Goal: Task Accomplishment & Management: Complete application form

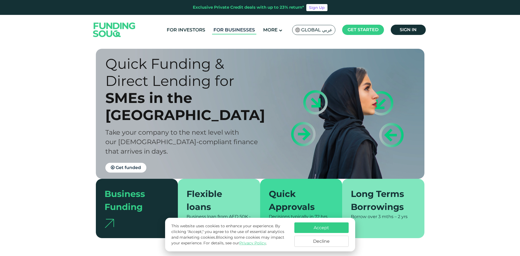
click at [234, 32] on link "For Businesses" at bounding box center [234, 30] width 44 height 9
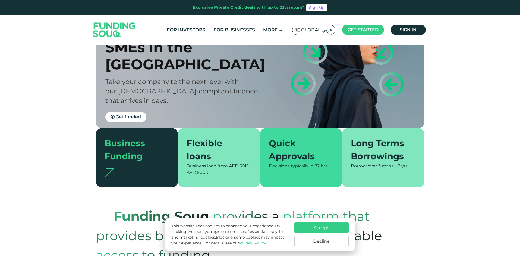
scroll to position [54, 0]
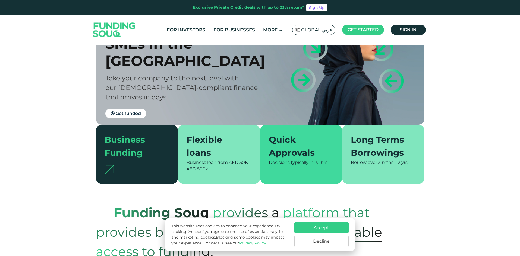
click at [217, 143] on div "Flexible loans" at bounding box center [215, 146] width 58 height 26
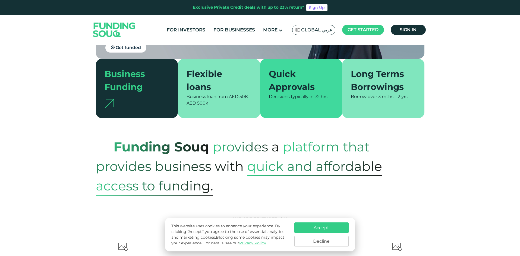
scroll to position [136, 0]
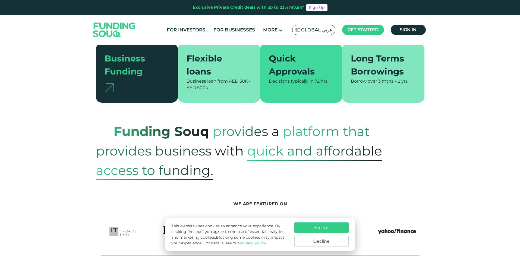
click at [330, 228] on button "Accept" at bounding box center [321, 228] width 54 height 11
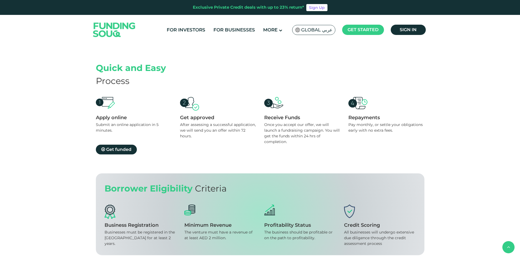
scroll to position [488, 0]
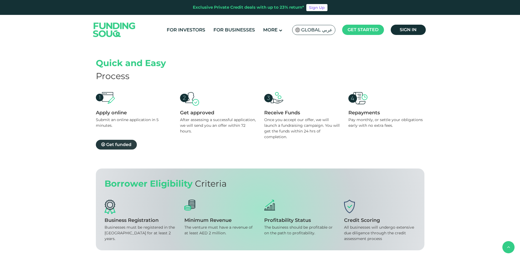
click at [124, 147] on link "Get funded" at bounding box center [116, 145] width 41 height 10
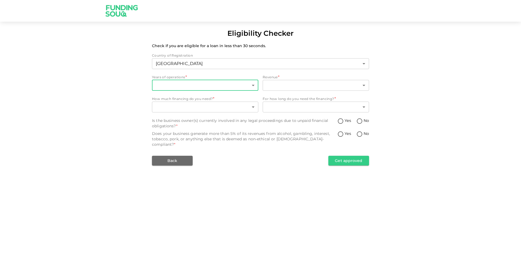
click at [160, 87] on body "Eligibility Checker Check if you are eligible for a loan in less than 30 second…" at bounding box center [260, 128] width 521 height 256
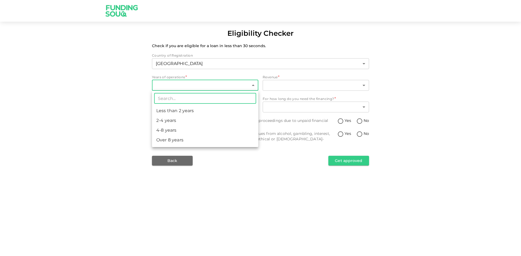
click at [167, 110] on li "Less than 2 years" at bounding box center [205, 111] width 106 height 10
type input "1"
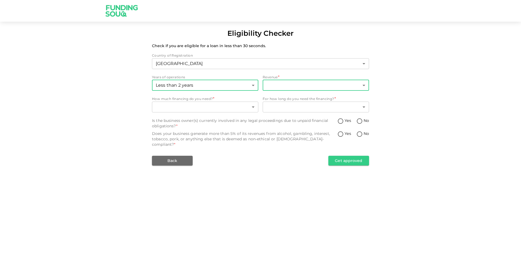
click at [274, 86] on body "Eligibility Checker Check if you are eligible for a loan in less than 30 second…" at bounding box center [260, 128] width 521 height 256
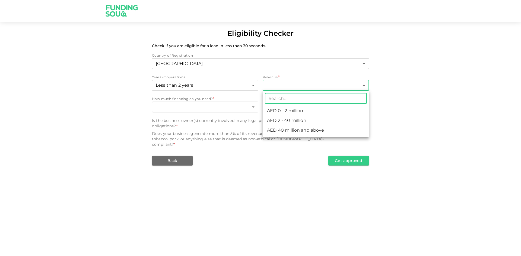
click at [295, 122] on li "AED 2 - 40 million" at bounding box center [316, 121] width 106 height 10
type input "2"
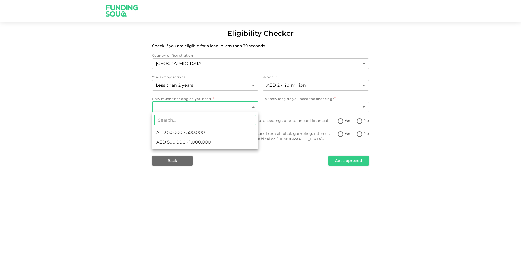
click at [179, 109] on body "Eligibility Checker Check if you are eligible for a loan in less than 30 second…" at bounding box center [260, 128] width 521 height 256
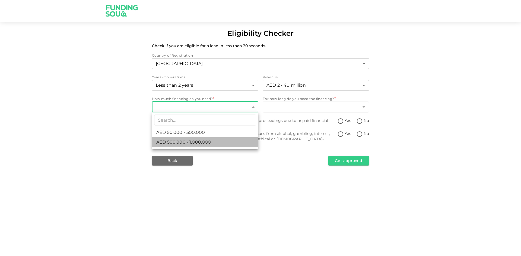
click at [199, 141] on span "AED 500,000 - 1,000,000" at bounding box center [183, 142] width 55 height 7
type input "2"
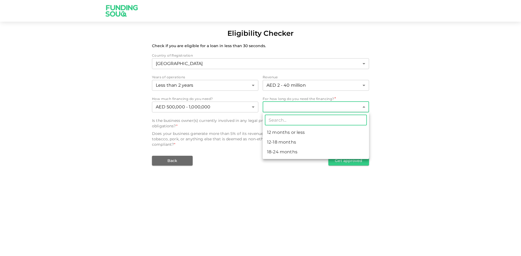
click at [285, 108] on body "Eligibility Checker Check if you are eligible for a loan in less than 30 second…" at bounding box center [260, 128] width 521 height 256
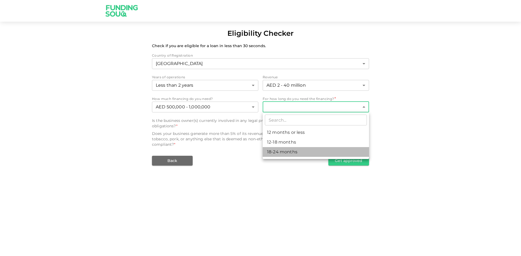
click at [287, 153] on li "18-24 months" at bounding box center [316, 152] width 106 height 10
type input "3"
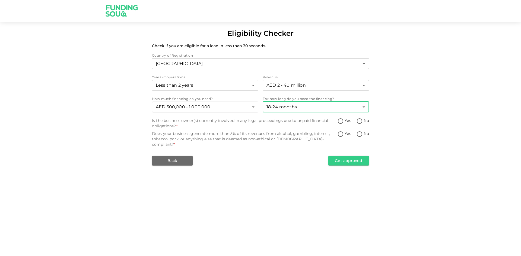
click at [363, 121] on input "No" at bounding box center [359, 121] width 8 height 7
radio input "true"
click at [364, 136] on span "No" at bounding box center [366, 134] width 5 height 6
click at [364, 136] on input "No" at bounding box center [359, 134] width 8 height 7
radio input "true"
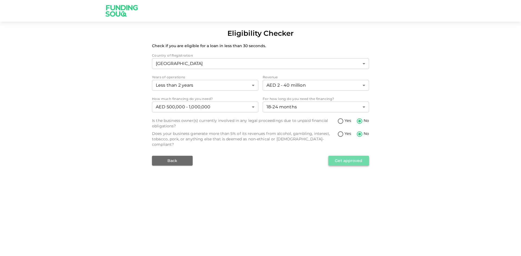
click at [351, 156] on button "Get approved" at bounding box center [348, 161] width 41 height 10
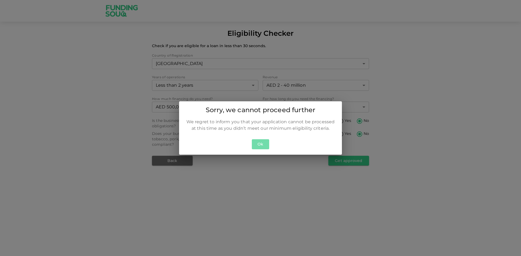
click at [259, 144] on button "Ok" at bounding box center [260, 144] width 17 height 10
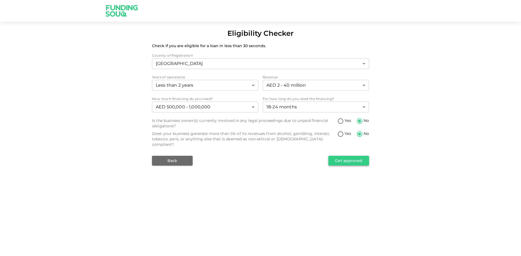
click at [345, 157] on button "Get approved" at bounding box center [348, 161] width 41 height 10
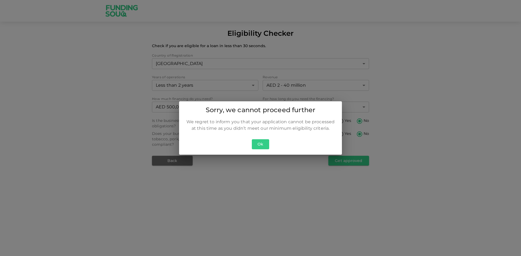
click at [262, 144] on button "Ok" at bounding box center [260, 144] width 17 height 10
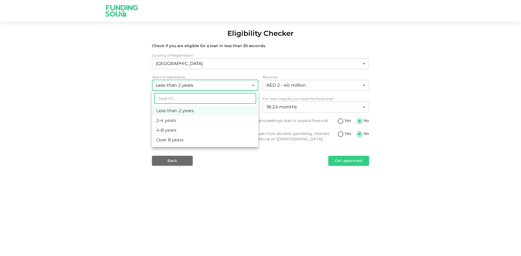
click at [250, 87] on body "Eligibility Checker Check if you are eligible for a loan in less than 30 second…" at bounding box center [260, 128] width 521 height 256
click at [192, 120] on li "2-4 years" at bounding box center [205, 121] width 106 height 10
type input "2"
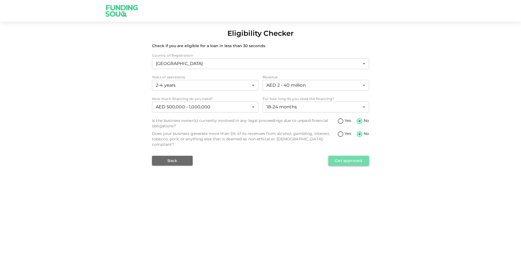
click at [355, 156] on button "Get approved" at bounding box center [348, 161] width 41 height 10
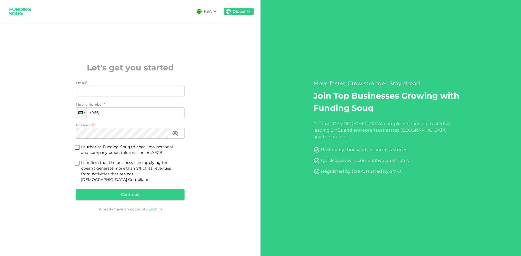
click at [3, 3] on div "KSA Global" at bounding box center [130, 11] width 260 height 23
